Goal: Check status: Check status

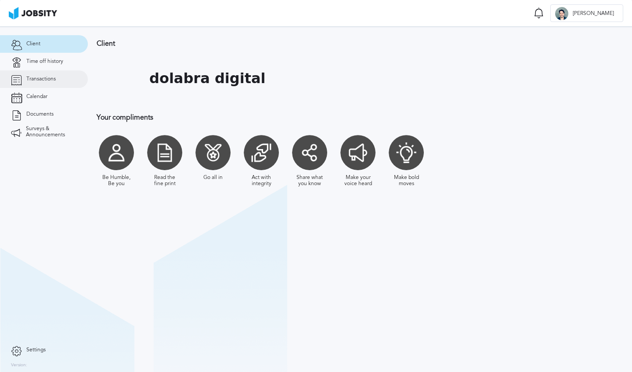
click at [44, 76] on span "Transactions" at bounding box center [40, 79] width 29 height 6
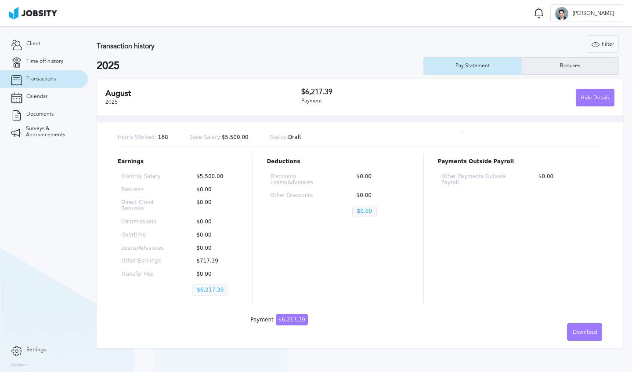
click at [577, 61] on div "Bonuses" at bounding box center [570, 66] width 97 height 18
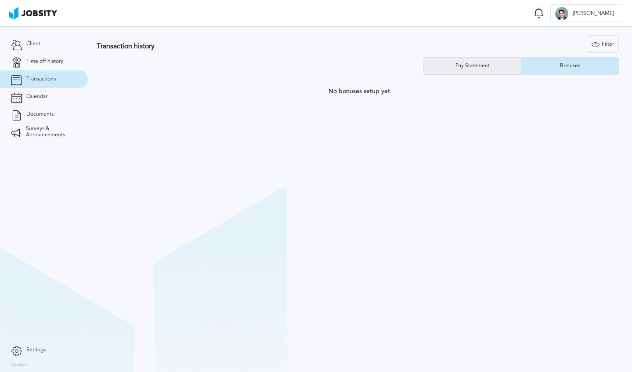
click at [461, 69] on div "Pay Statement" at bounding box center [472, 66] width 97 height 18
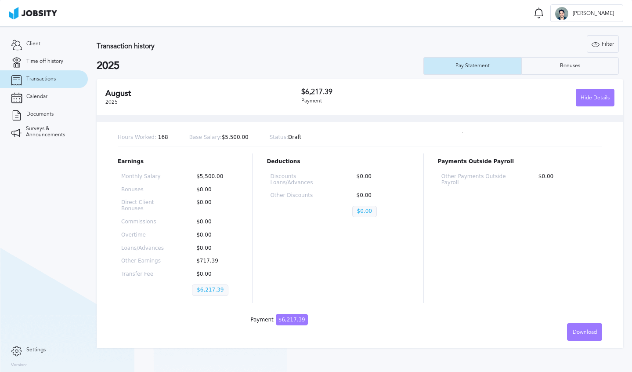
click at [411, 229] on div "Earnings Monthly Salary $5,500.00 Bonuses $0.00 Direct Client Bonuses $0.00 Com…" at bounding box center [360, 227] width 485 height 149
click at [592, 93] on div "Hide Details" at bounding box center [596, 98] width 38 height 18
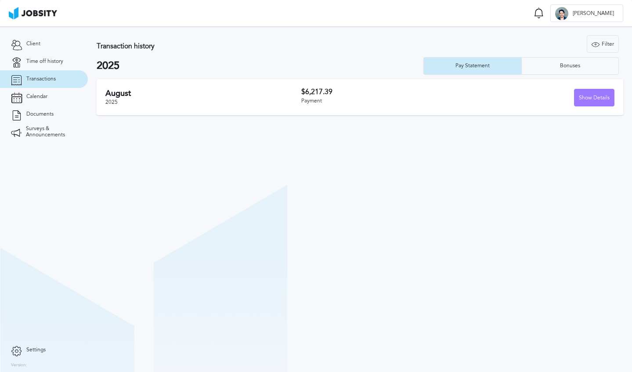
click at [338, 105] on div "$6,217.39 Payment" at bounding box center [379, 97] width 156 height 18
click at [599, 102] on div "Show Details" at bounding box center [595, 98] width 40 height 18
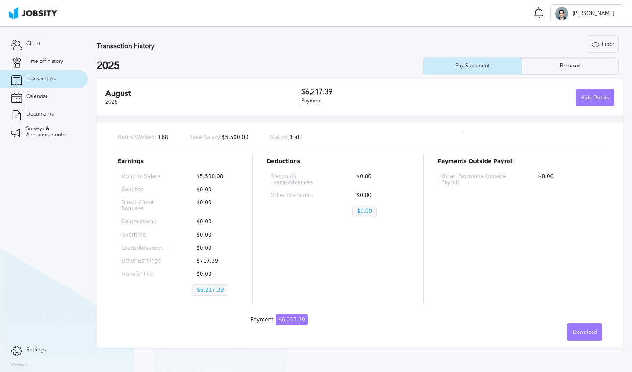
click at [291, 141] on div "Hours Worked: 168 Base Salary: $5,500.00 Status: Draft" at bounding box center [360, 137] width 485 height 17
click at [593, 104] on div "Hide Details" at bounding box center [596, 98] width 38 height 18
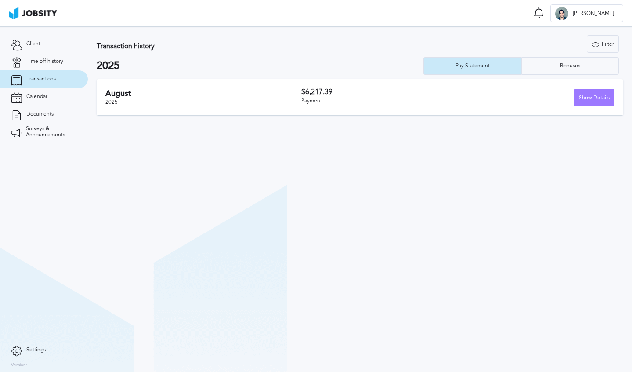
click at [178, 110] on div "[DATE] $6,217.39 Payment Show Details" at bounding box center [360, 97] width 527 height 36
click at [586, 99] on div "Show Details" at bounding box center [595, 98] width 40 height 18
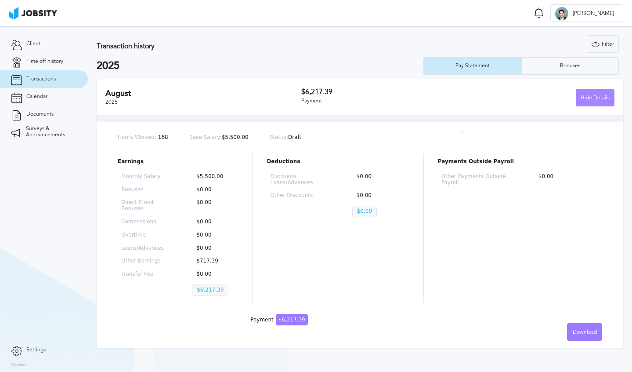
click at [586, 99] on div "Hide Details" at bounding box center [596, 98] width 38 height 18
